Goal: Complete application form

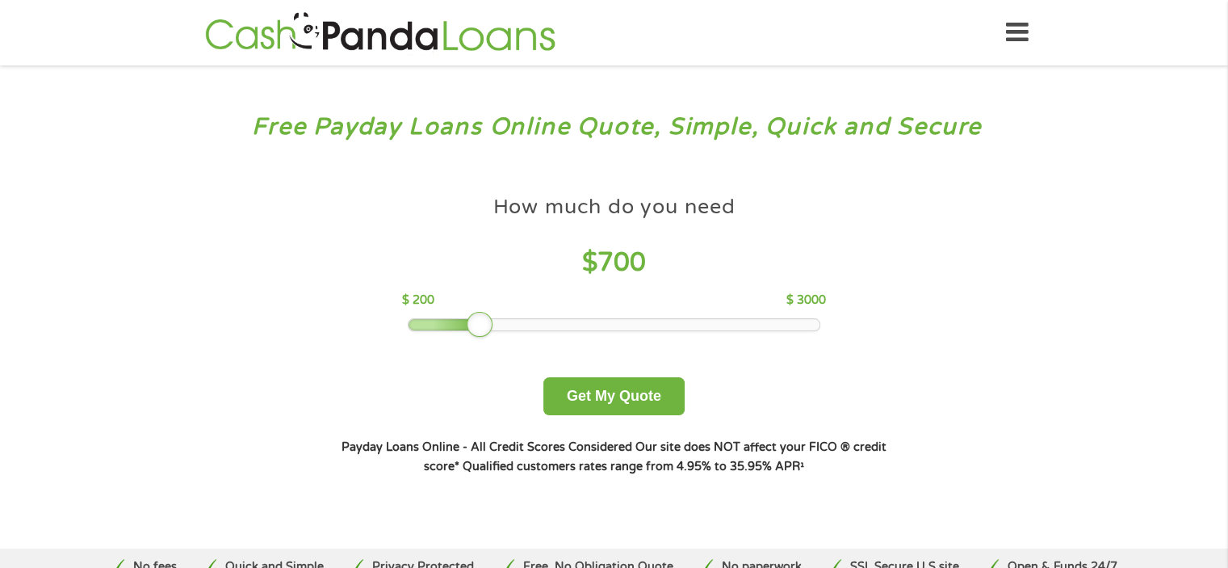
drag, startPoint x: 528, startPoint y: 316, endPoint x: 447, endPoint y: 322, distance: 81.0
click at [467, 321] on div at bounding box center [480, 325] width 26 height 26
drag, startPoint x: 439, startPoint y: 322, endPoint x: 426, endPoint y: 321, distance: 13.8
click at [426, 321] on div at bounding box center [436, 325] width 26 height 26
click at [619, 393] on button "Get My Quote" at bounding box center [613, 396] width 141 height 38
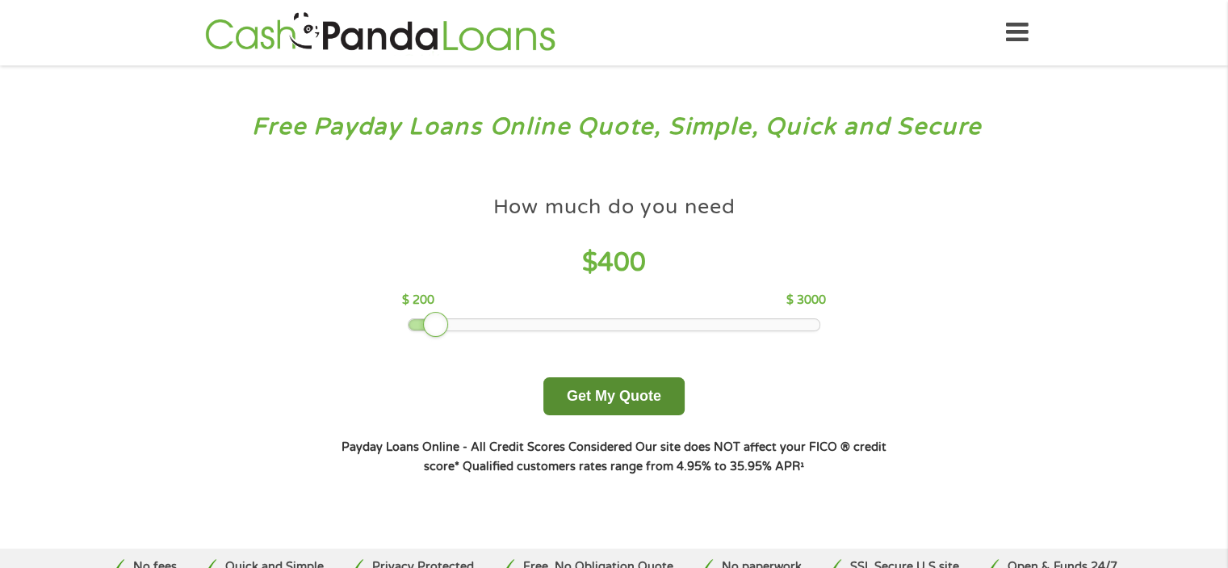
click at [619, 393] on button "Get My Quote" at bounding box center [613, 396] width 141 height 38
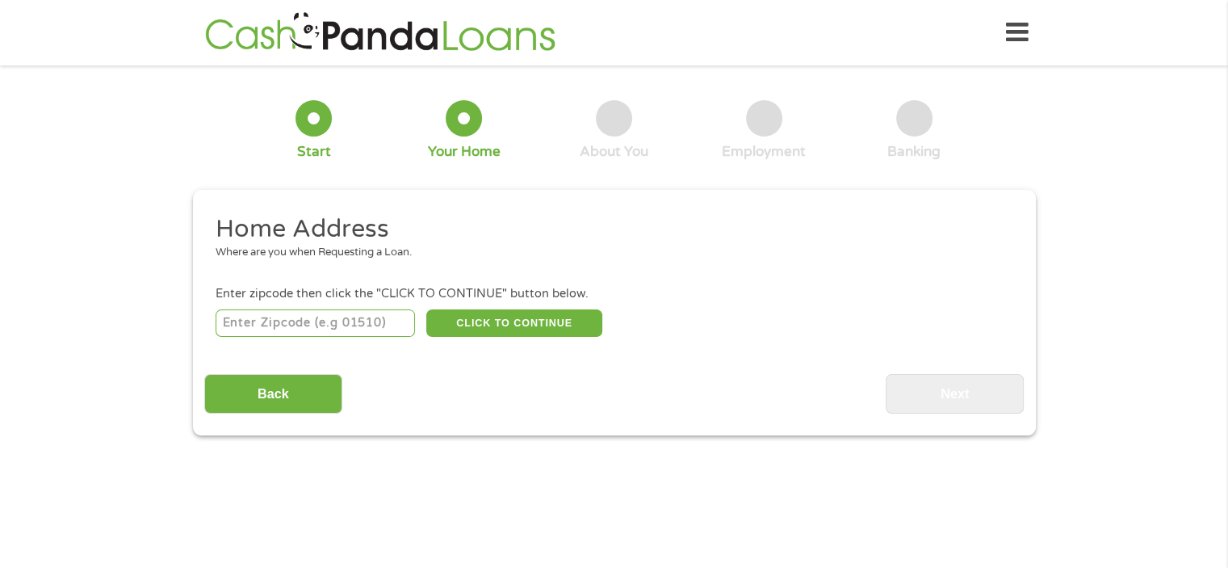
click at [225, 327] on input "number" at bounding box center [315, 322] width 199 height 27
type input "67211"
click at [518, 320] on button "CLICK TO CONTINUE" at bounding box center [514, 322] width 176 height 27
type input "67211"
type input "Wichita"
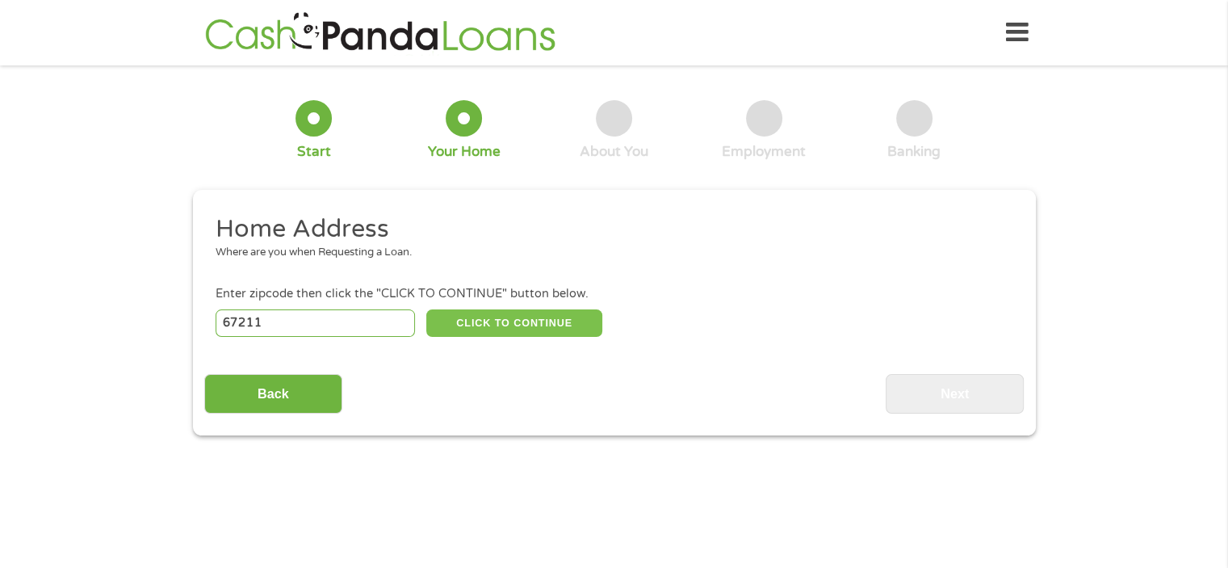
select select "[US_STATE]"
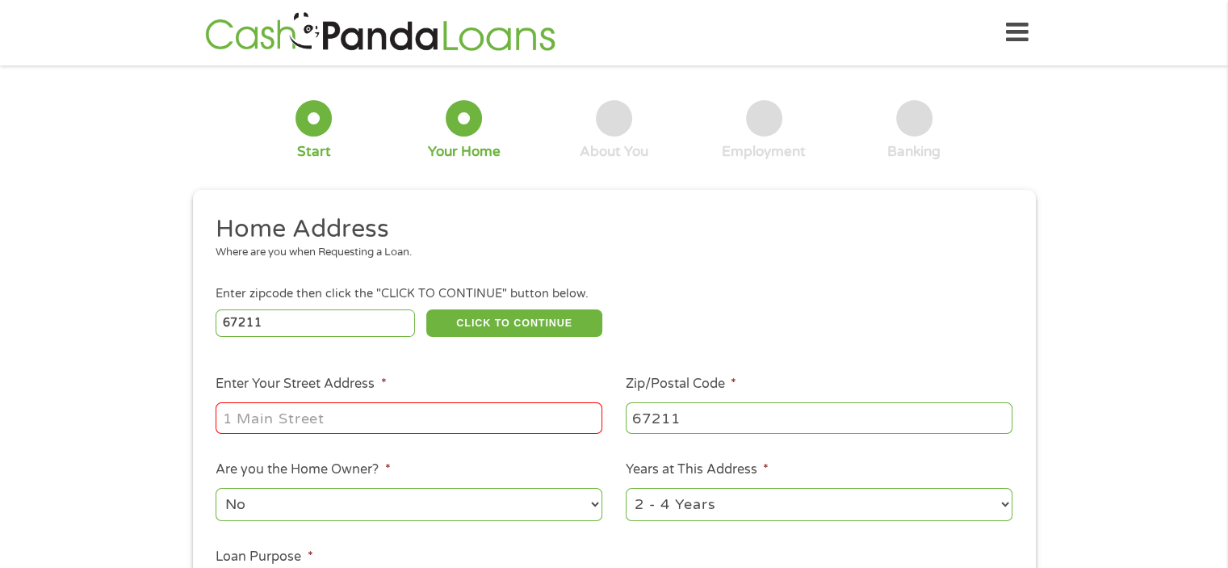
click at [335, 411] on input "Enter Your Street Address *" at bounding box center [409, 417] width 387 height 31
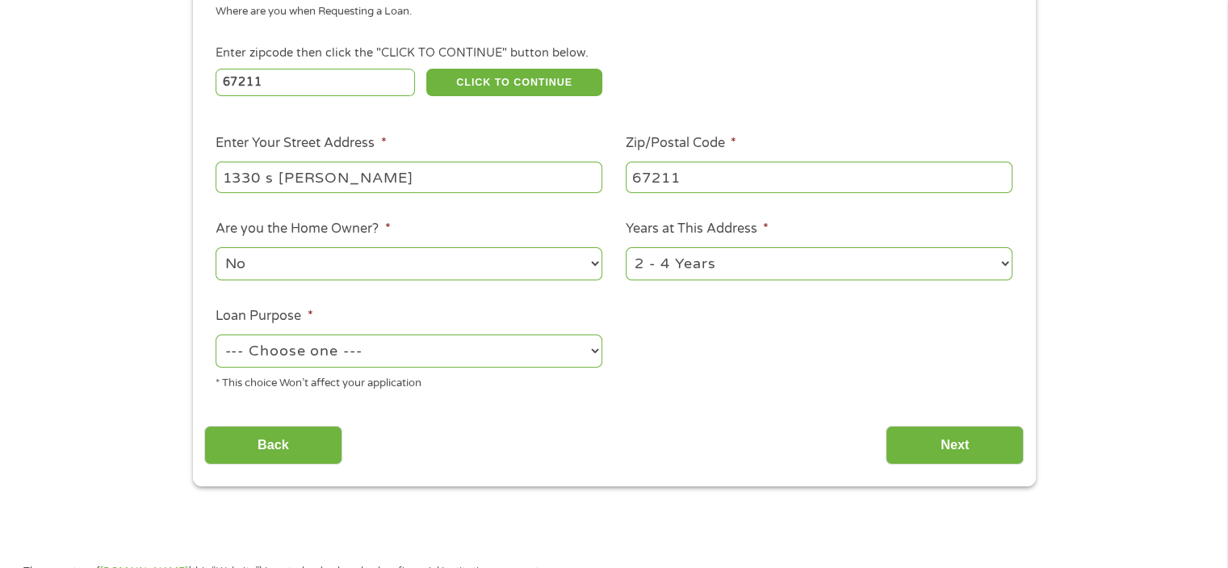
scroll to position [262, 0]
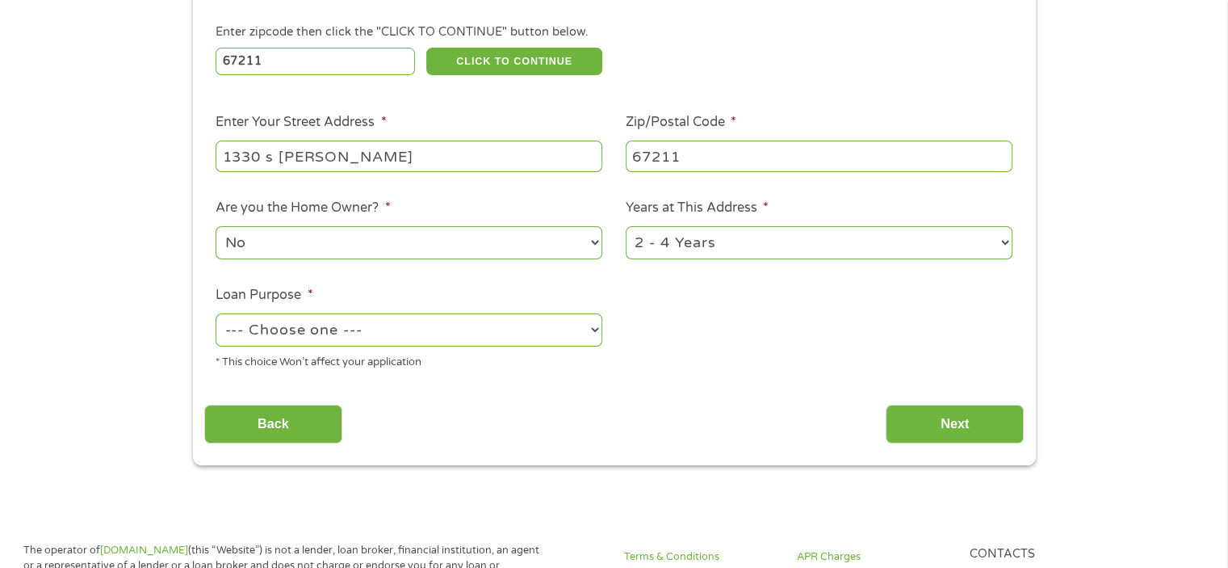
type input "1330 s laura"
click at [353, 331] on select "--- Choose one --- Pay Bills Debt Consolidation Home Improvement Major Purchase…" at bounding box center [409, 329] width 387 height 33
select select "other"
click at [216, 314] on select "--- Choose one --- Pay Bills Debt Consolidation Home Improvement Major Purchase…" at bounding box center [409, 329] width 387 height 33
click at [959, 429] on input "Next" at bounding box center [955, 425] width 138 height 40
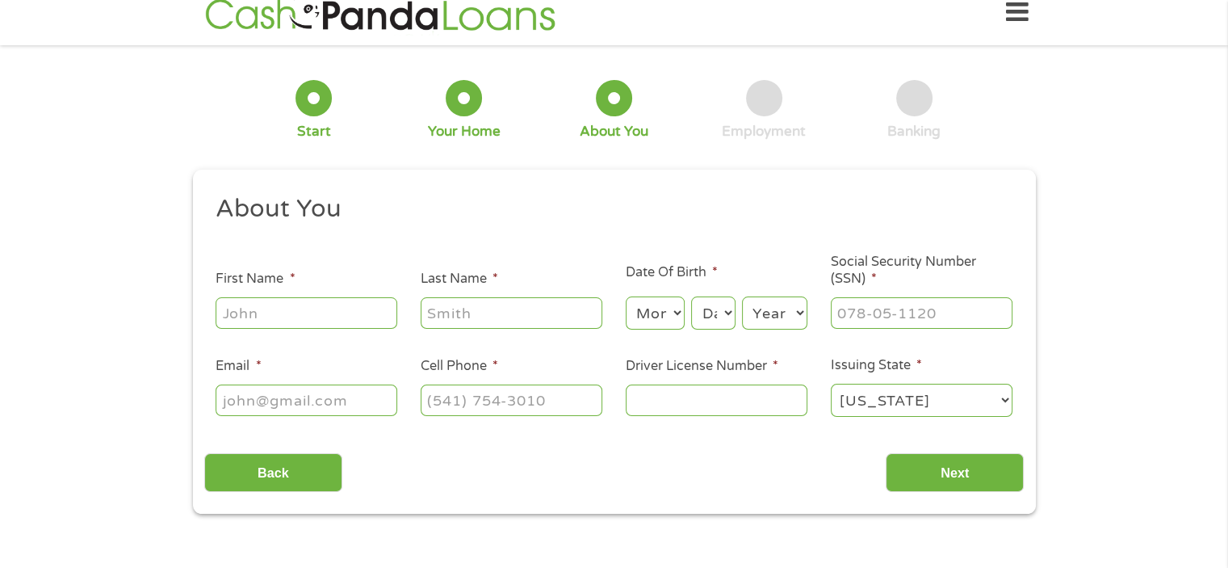
scroll to position [0, 0]
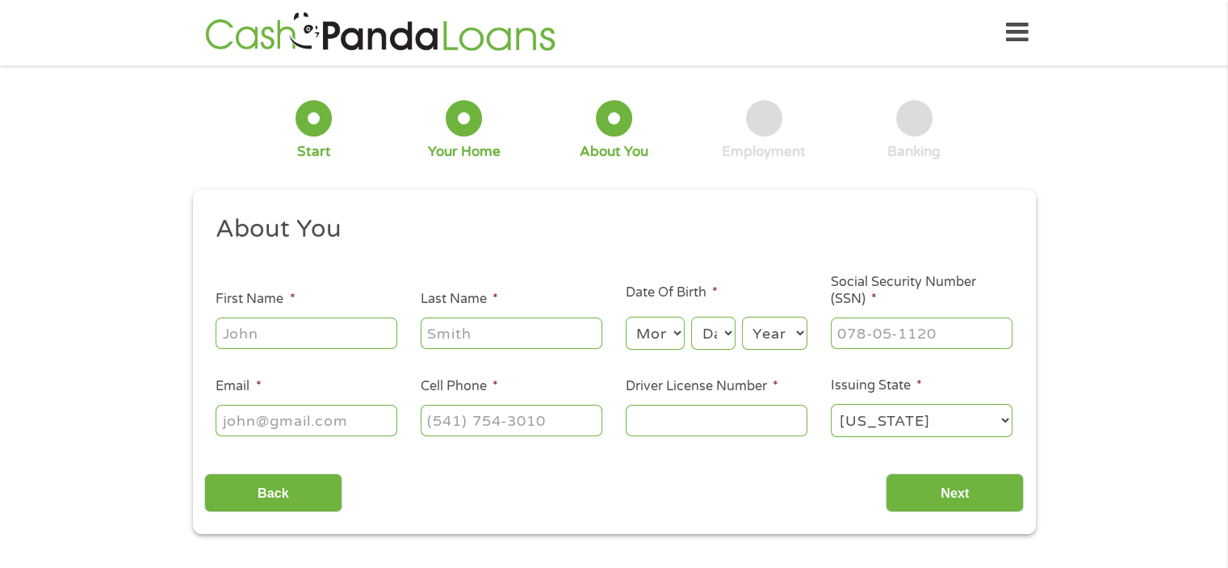
click at [262, 334] on input "First Name *" at bounding box center [307, 332] width 182 height 31
type input "jessica"
click at [450, 335] on input "Last Name *" at bounding box center [512, 332] width 182 height 31
type input "davis"
click at [653, 331] on select "Month 1 2 3 4 5 6 7 8 9 10 11 12" at bounding box center [655, 333] width 59 height 33
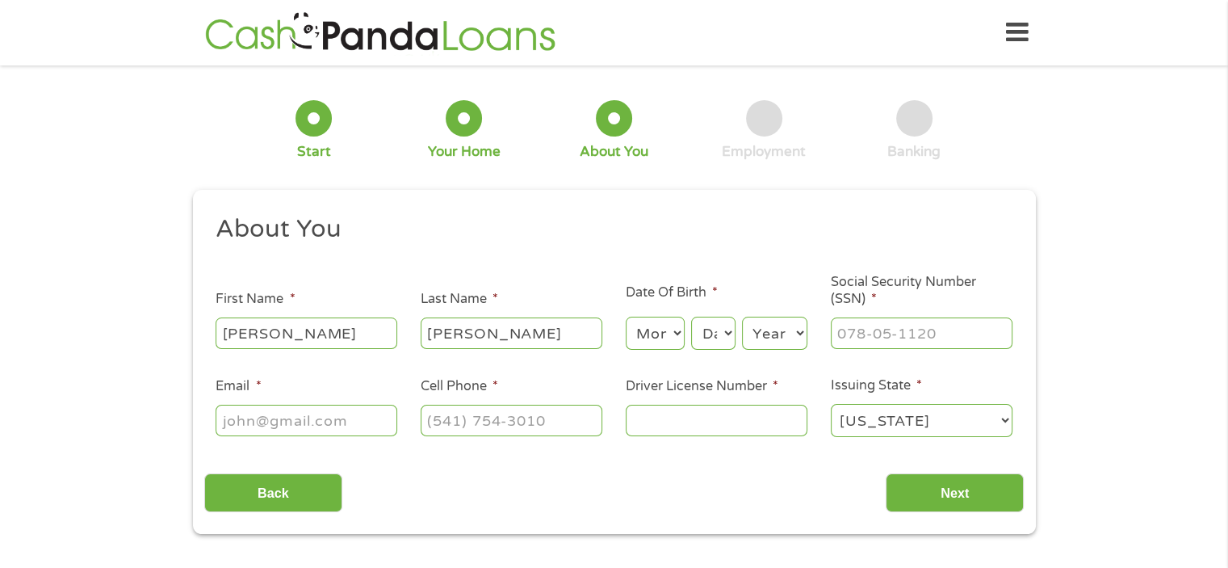
select select "5"
click at [626, 317] on select "Month 1 2 3 4 5 6 7 8 9 10 11 12" at bounding box center [655, 333] width 59 height 33
click at [720, 322] on select "Day 1 2 3 4 5 6 7 8 9 10 11 12 13 14 15 16 17 18 19 20 21 22 23 24 25 26 27 28 …" at bounding box center [713, 333] width 44 height 33
select select "21"
click at [691, 317] on select "Day 1 2 3 4 5 6 7 8 9 10 11 12 13 14 15 16 17 18 19 20 21 22 23 24 25 26 27 28 …" at bounding box center [713, 333] width 44 height 33
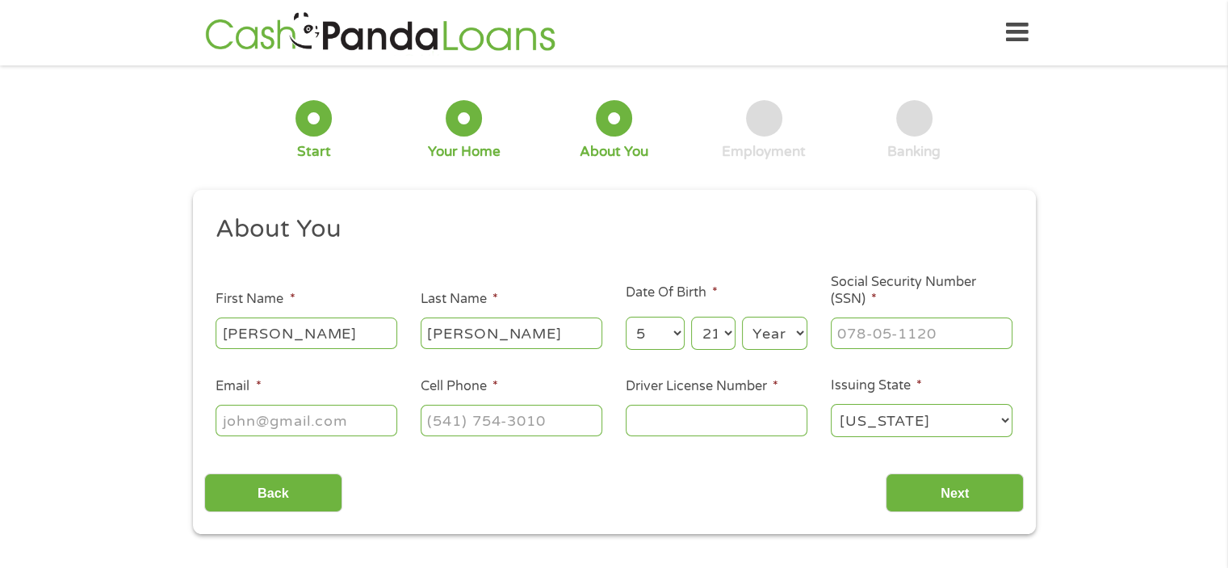
click at [767, 330] on select "Year 2007 2006 2005 2004 2003 2002 2001 2000 1999 1998 1997 1996 1995 1994 1993…" at bounding box center [774, 333] width 65 height 33
select select "1979"
click at [742, 317] on select "Year 2007 2006 2005 2004 2003 2002 2001 2000 1999 1998 1997 1996 1995 1994 1993…" at bounding box center [774, 333] width 65 height 33
click at [921, 332] on input "___-__-____" at bounding box center [922, 332] width 182 height 31
type input "515-84-1753"
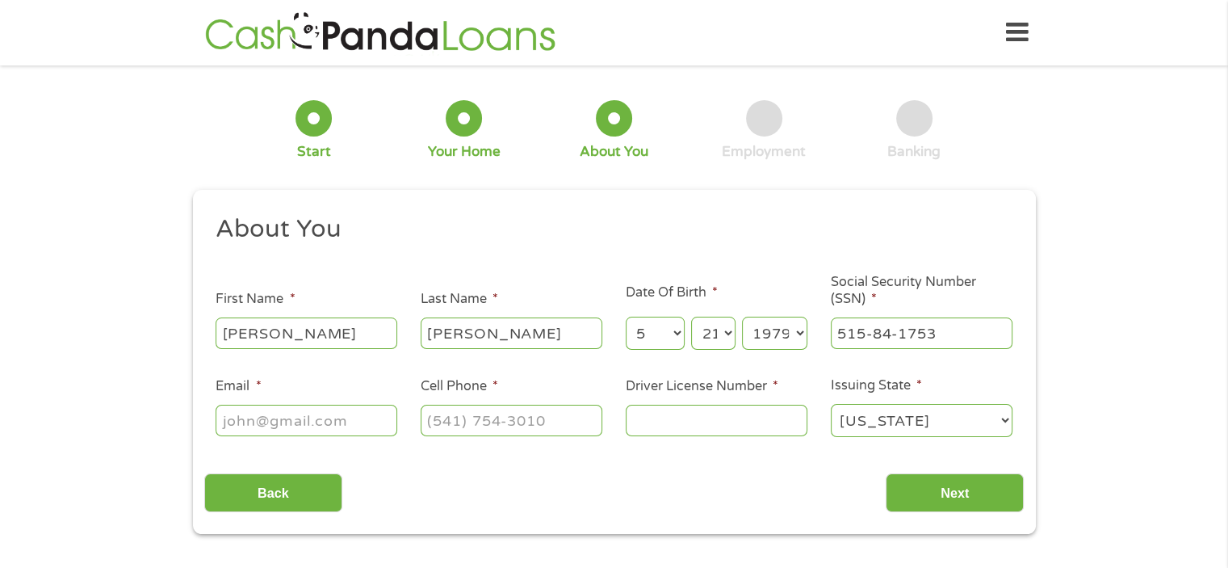
click at [313, 428] on input "Email *" at bounding box center [307, 420] width 182 height 31
type input "jessica.hunsucker@ascension.org"
click at [512, 427] on input "(___) ___-____" at bounding box center [512, 420] width 182 height 31
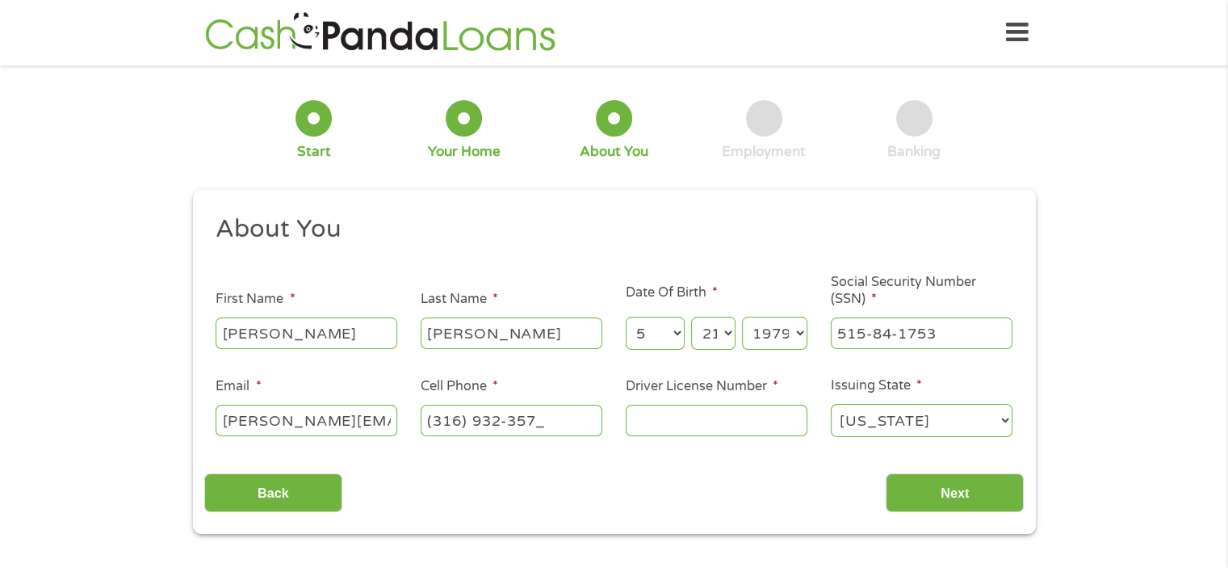
type input "(316) 932-3573"
click at [745, 419] on input "Driver License Number *" at bounding box center [717, 420] width 182 height 31
type input "k00516196"
click at [954, 504] on input "Next" at bounding box center [955, 493] width 138 height 40
click at [952, 490] on input "Next" at bounding box center [955, 493] width 138 height 40
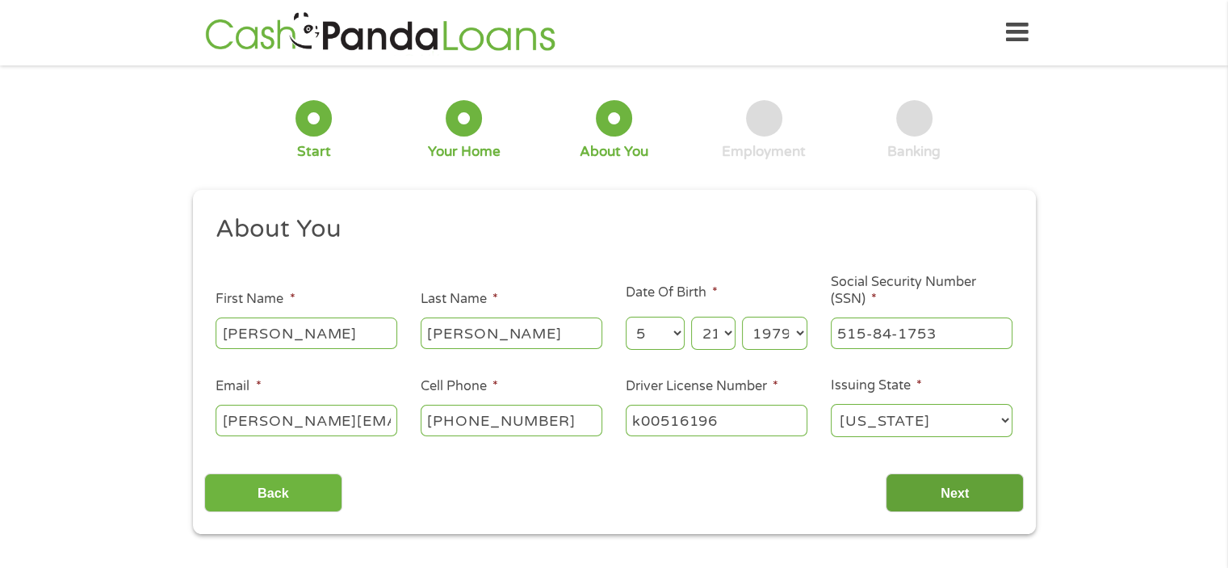
scroll to position [6, 6]
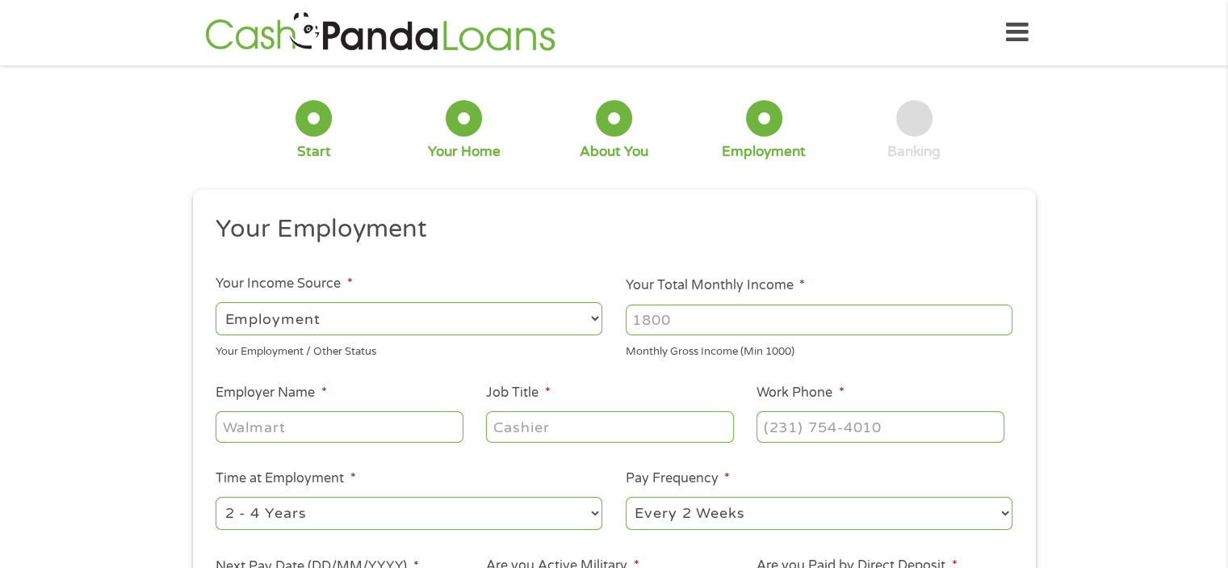
click at [682, 322] on input "Your Total Monthly Income *" at bounding box center [819, 319] width 387 height 31
type input "4600"
click at [380, 432] on input "Employer Name *" at bounding box center [339, 426] width 247 height 31
type input "ascension"
click at [565, 419] on input "Job Title *" at bounding box center [609, 426] width 247 height 31
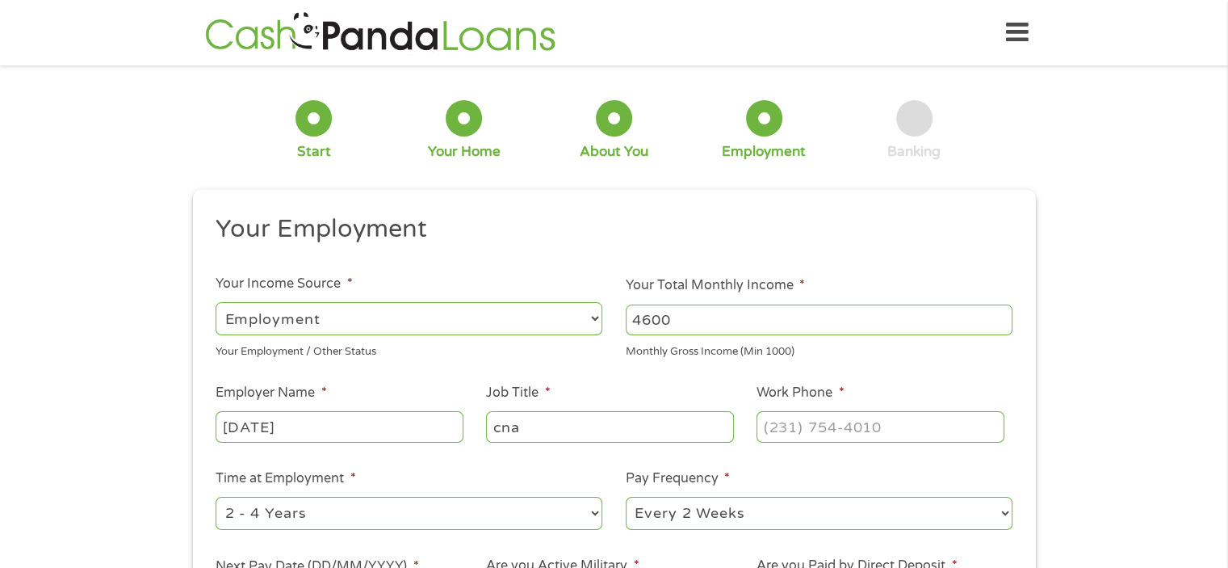
type input "cna"
click at [852, 425] on input "(___) ___-____" at bounding box center [880, 426] width 247 height 31
type input "(316) 946-5214"
click at [565, 513] on select "--- Choose one --- 1 Year or less 1 - 2 Years 2 - 4 Years Over 4 Years" at bounding box center [409, 513] width 387 height 33
select select "60months"
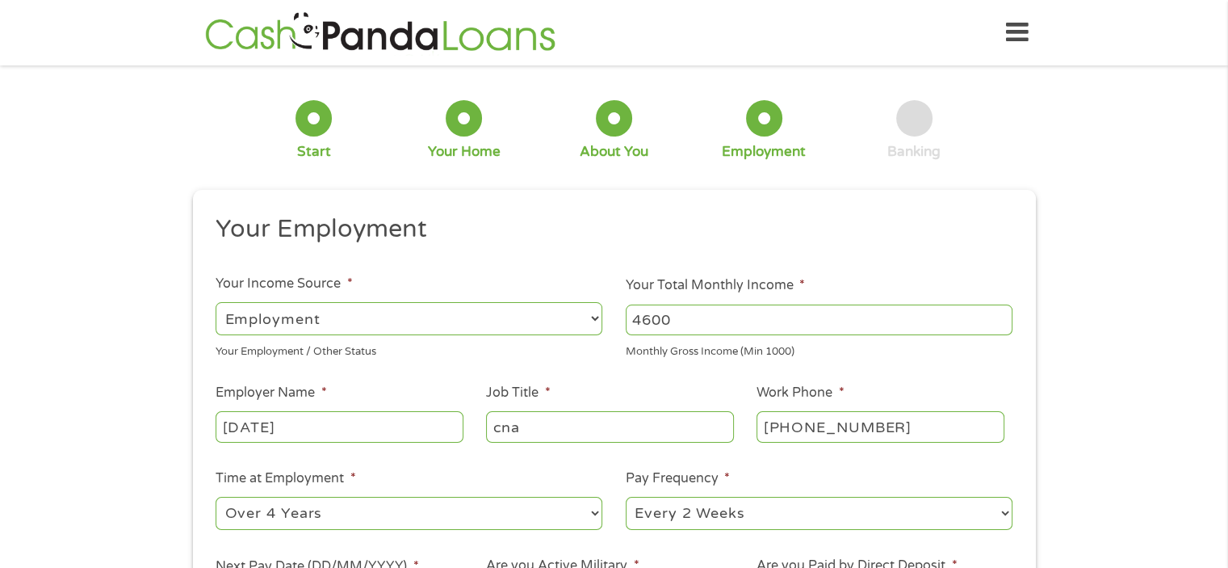
click at [216, 497] on select "--- Choose one --- 1 Year or less 1 - 2 Years 2 - 4 Years Over 4 Years" at bounding box center [409, 513] width 387 height 33
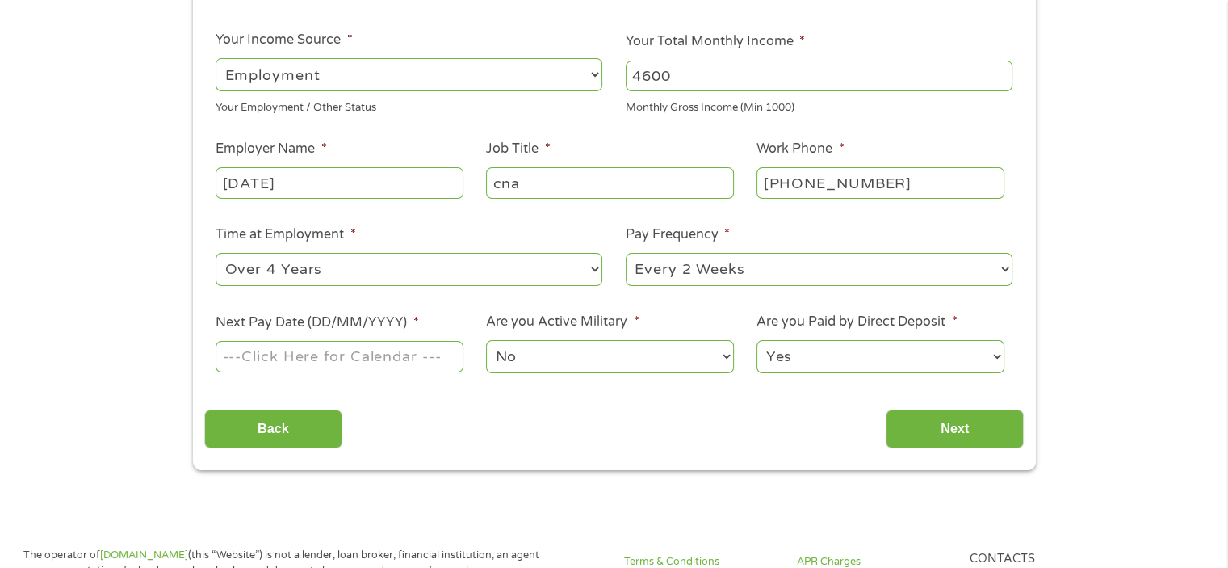
scroll to position [287, 0]
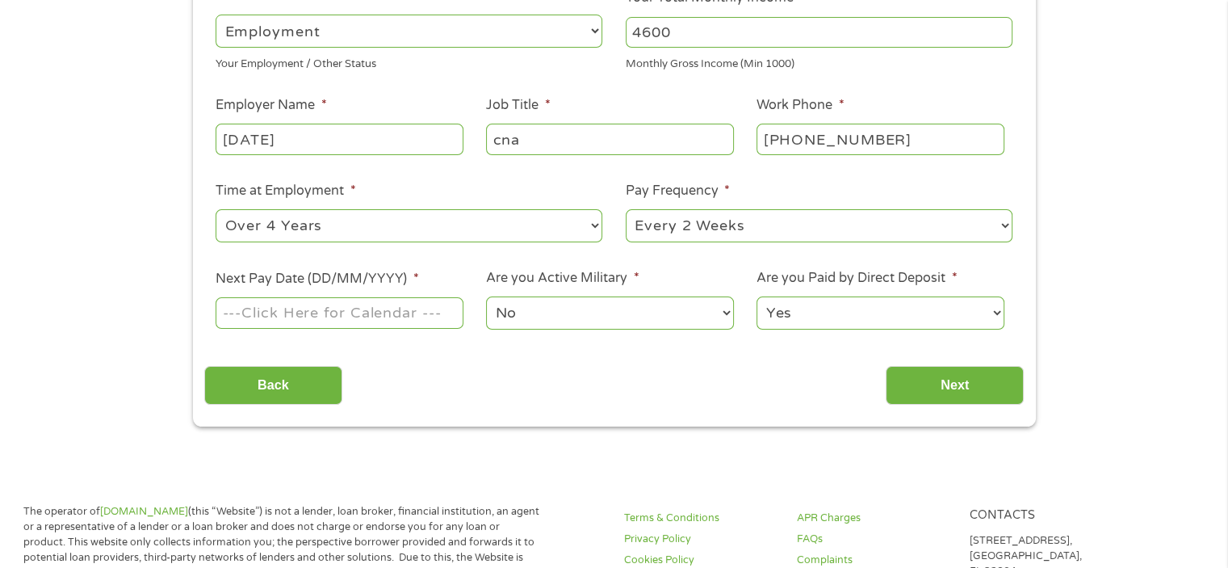
click at [277, 306] on input "Next Pay Date (DD/MM/YYYY) *" at bounding box center [339, 312] width 247 height 31
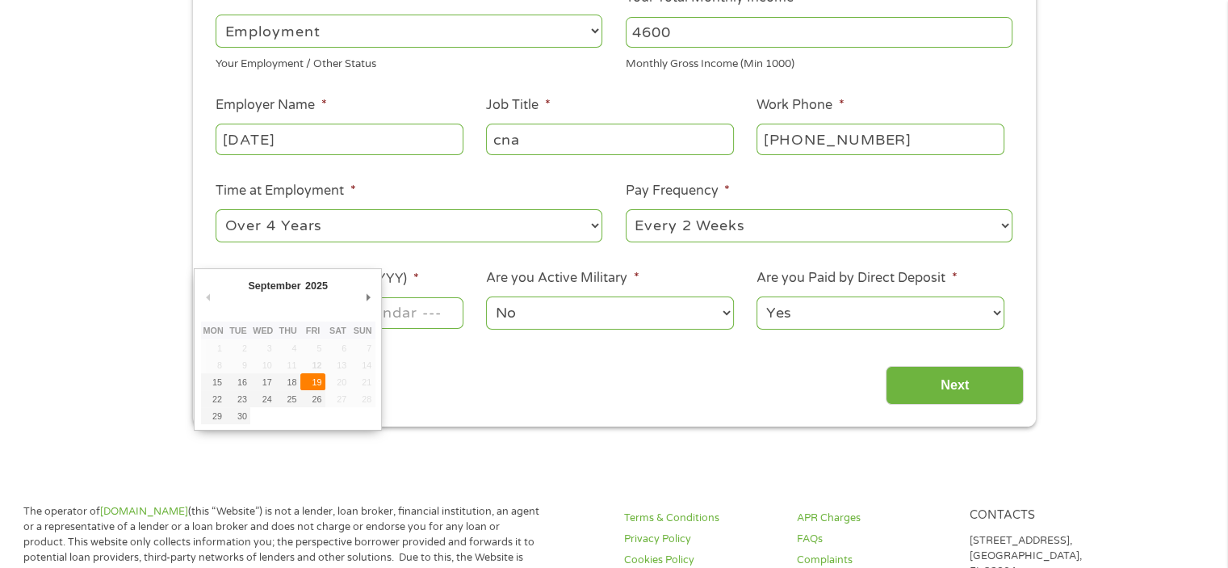
type input "19/09/2025"
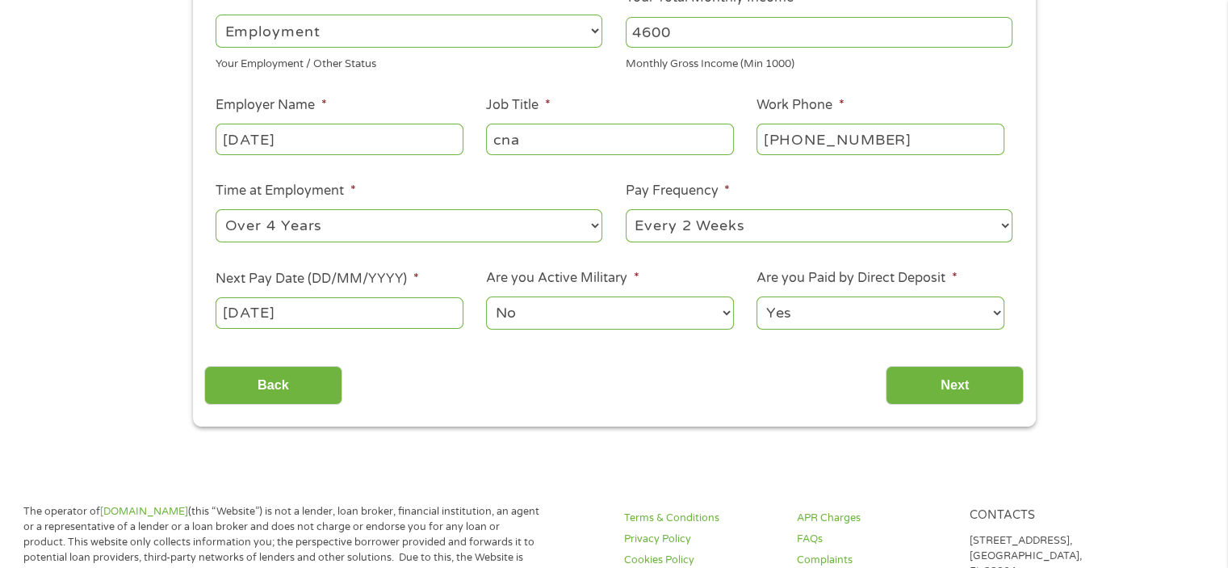
click at [802, 299] on select "Yes No" at bounding box center [880, 312] width 247 height 33
click at [757, 297] on select "Yes No" at bounding box center [880, 312] width 247 height 33
click at [912, 377] on input "Next" at bounding box center [955, 386] width 138 height 40
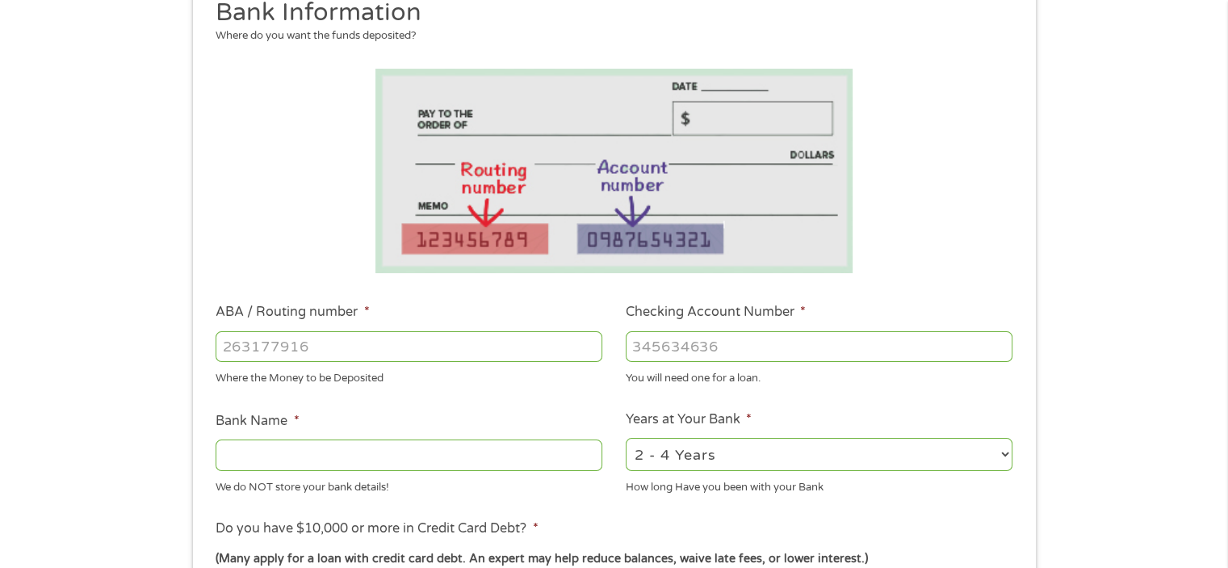
scroll to position [252, 0]
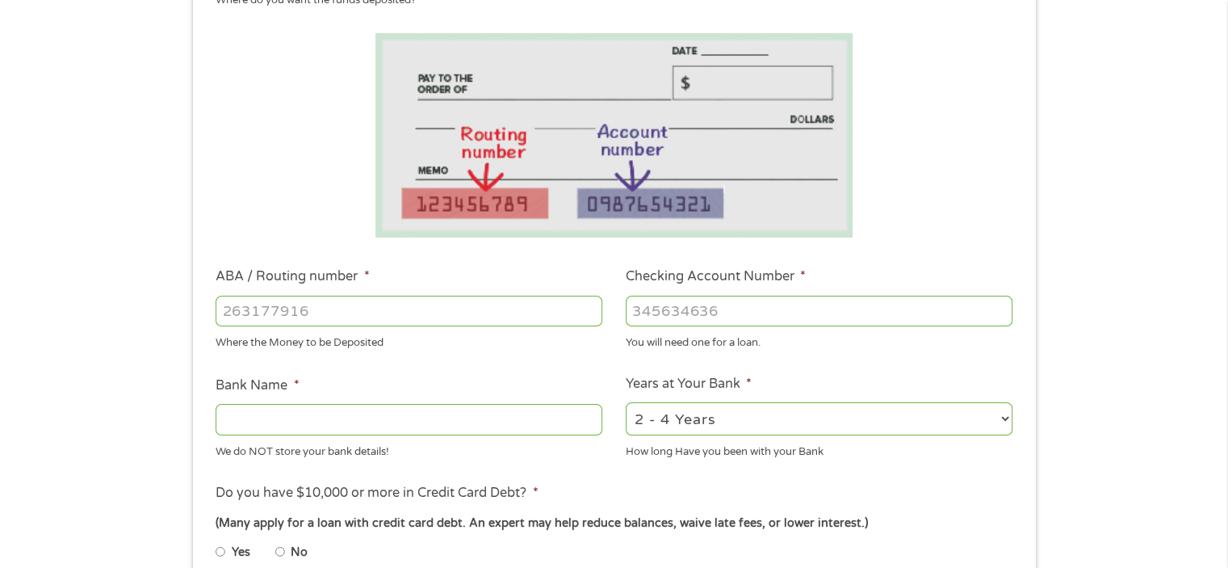
click at [253, 309] on input "ABA / Routing number *" at bounding box center [409, 311] width 387 height 31
type input "264171241"
type input "BOFI FEDERAL BANK"
type input "264171241"
click at [648, 306] on input "Checking Account Number *" at bounding box center [819, 311] width 387 height 31
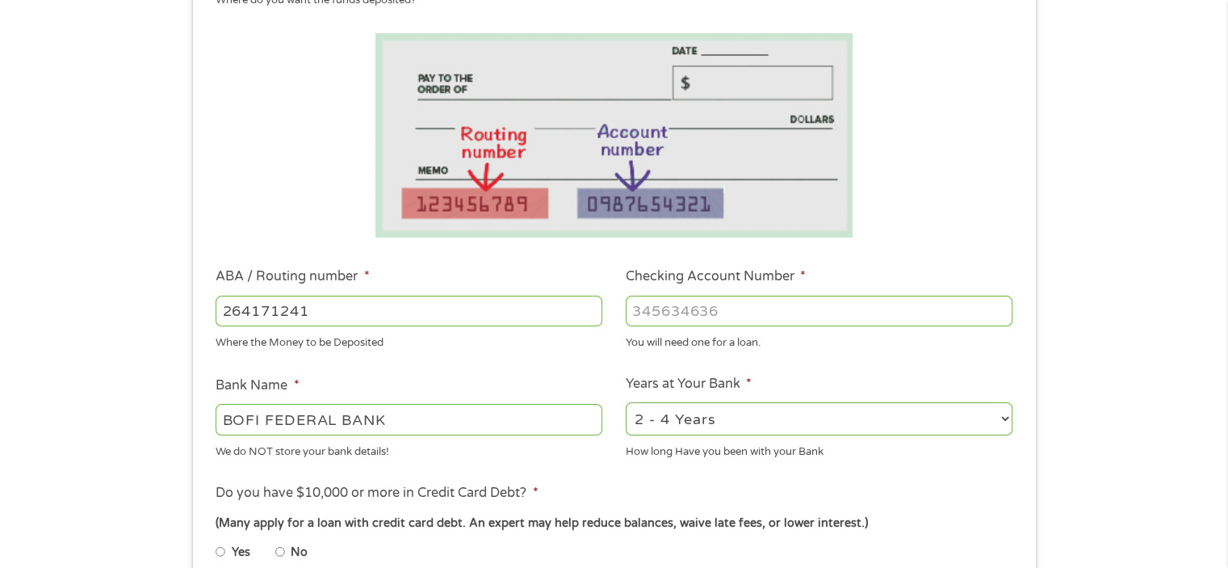
click at [648, 306] on input "Checking Account Number *" at bounding box center [819, 311] width 387 height 31
click at [640, 310] on input "Checking Account Number *" at bounding box center [819, 311] width 387 height 31
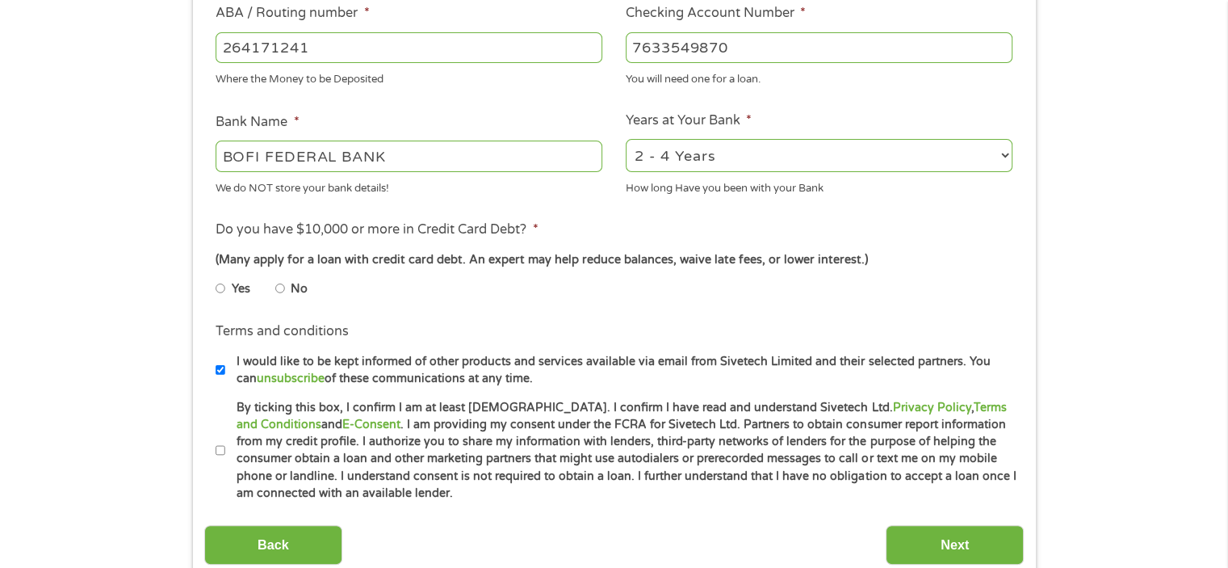
scroll to position [546, 0]
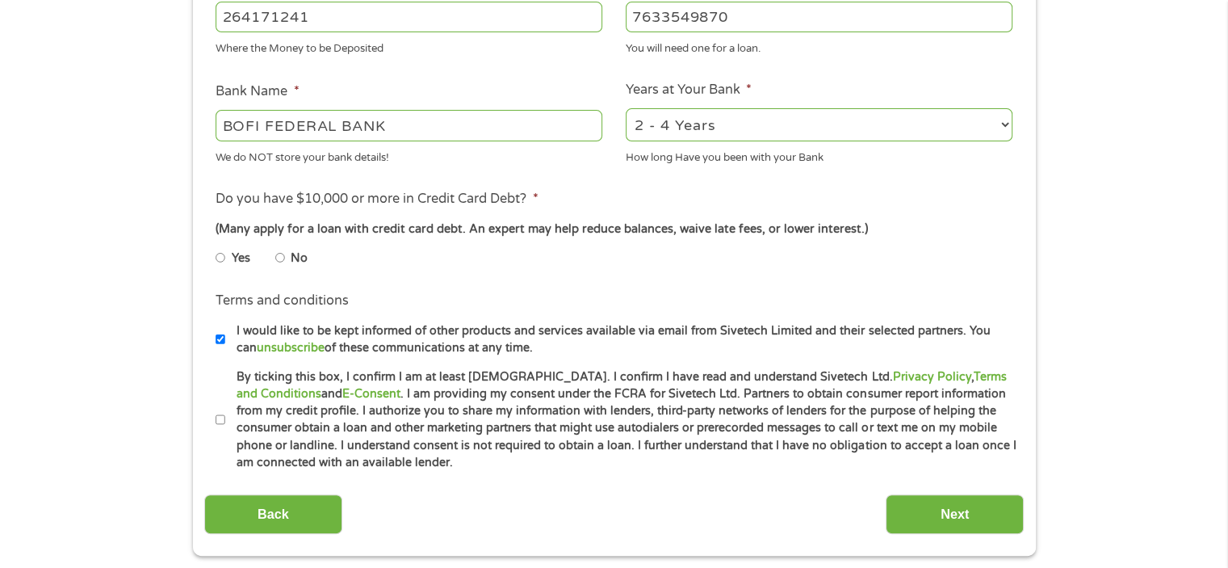
type input "7633549870"
click at [280, 258] on input "No" at bounding box center [280, 258] width 10 height 26
radio input "true"
click at [218, 340] on input "I would like to be kept informed of other products and services available via e…" at bounding box center [221, 339] width 10 height 26
checkbox input "false"
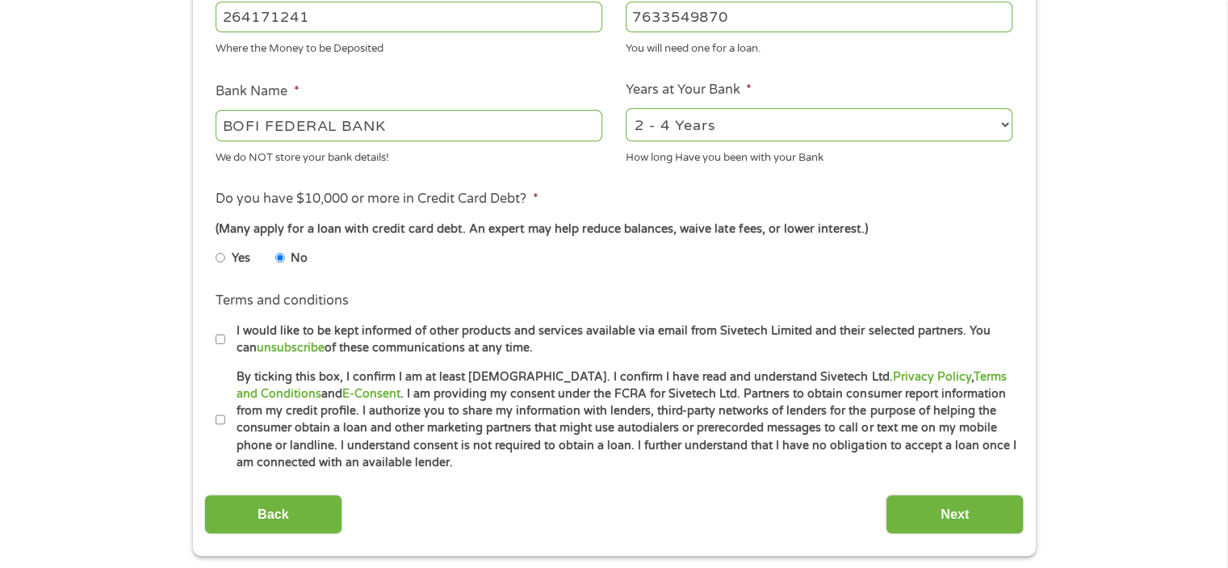
click at [219, 417] on input "By ticking this box, I confirm I am at least 18 years old. I confirm I have rea…" at bounding box center [221, 420] width 10 height 26
checkbox input "true"
click at [959, 519] on input "Next" at bounding box center [955, 514] width 138 height 40
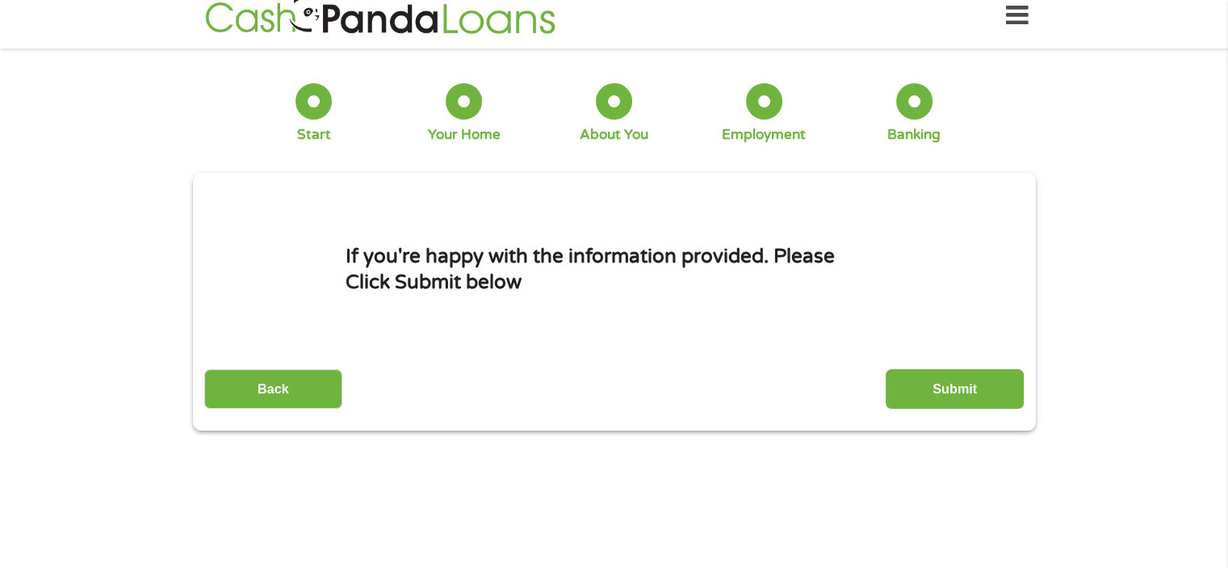
scroll to position [0, 0]
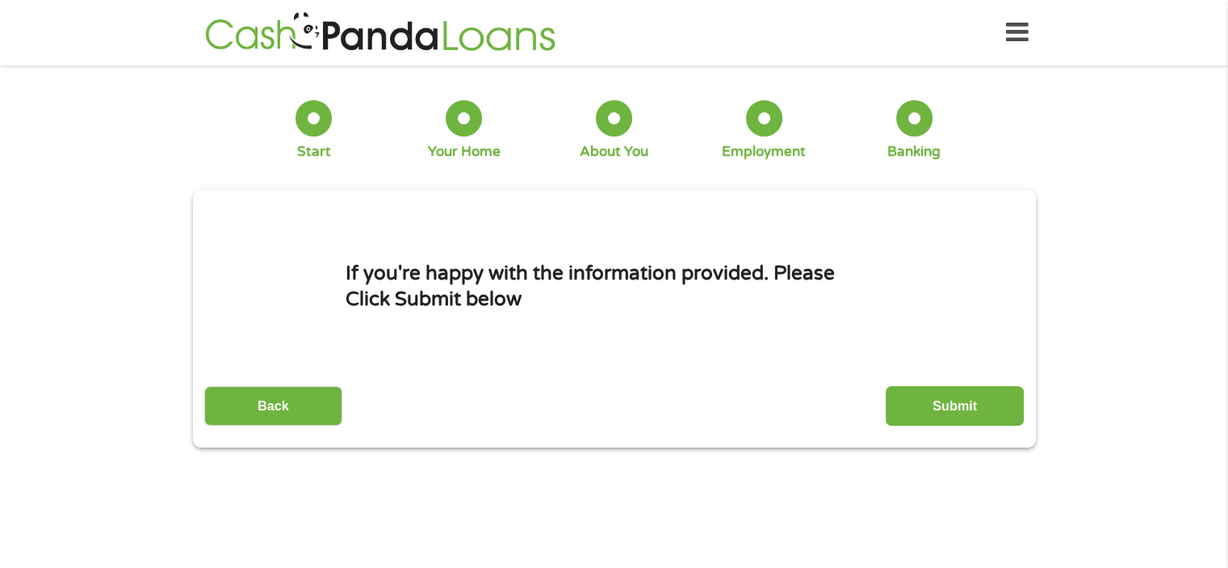
click at [954, 397] on input "Submit" at bounding box center [955, 406] width 138 height 40
